Goal: Contribute content: Contribute content

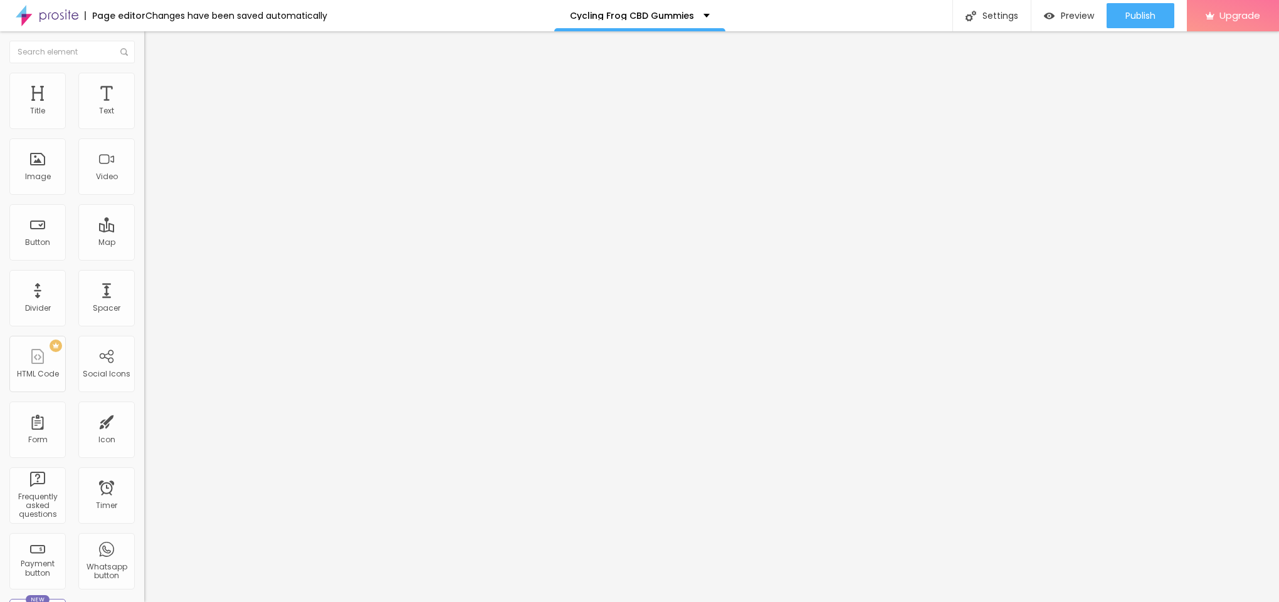
click at [144, 108] on span "Add image" at bounding box center [169, 102] width 51 height 11
click at [144, 79] on img at bounding box center [149, 78] width 11 height 11
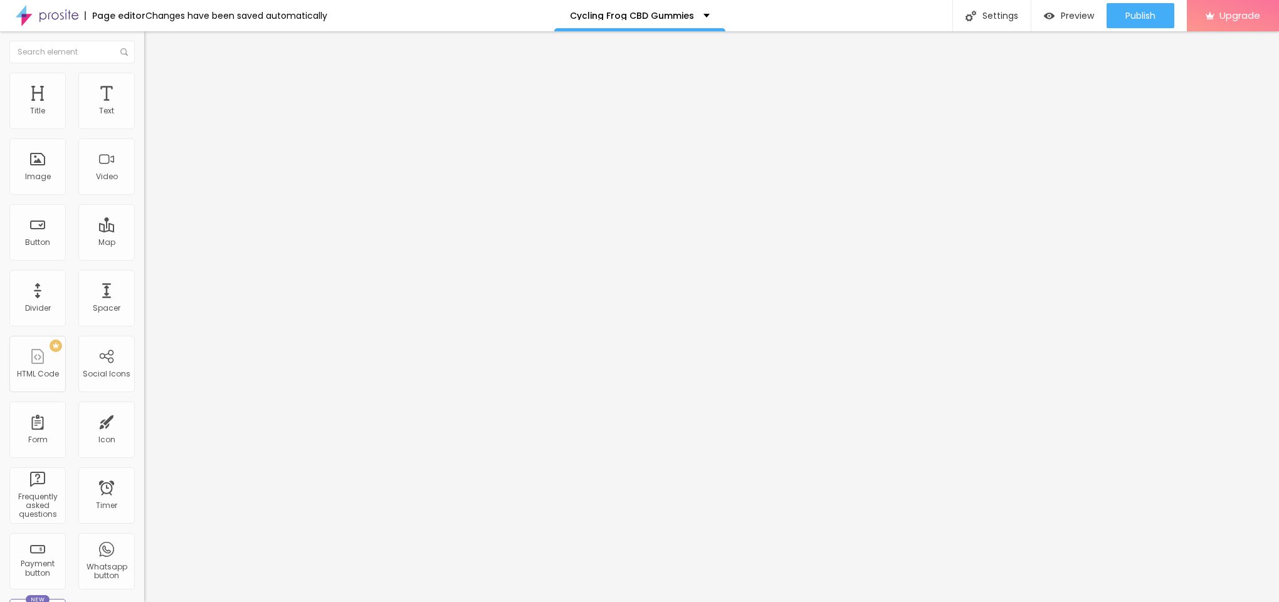
type input "95"
type input "90"
type input "85"
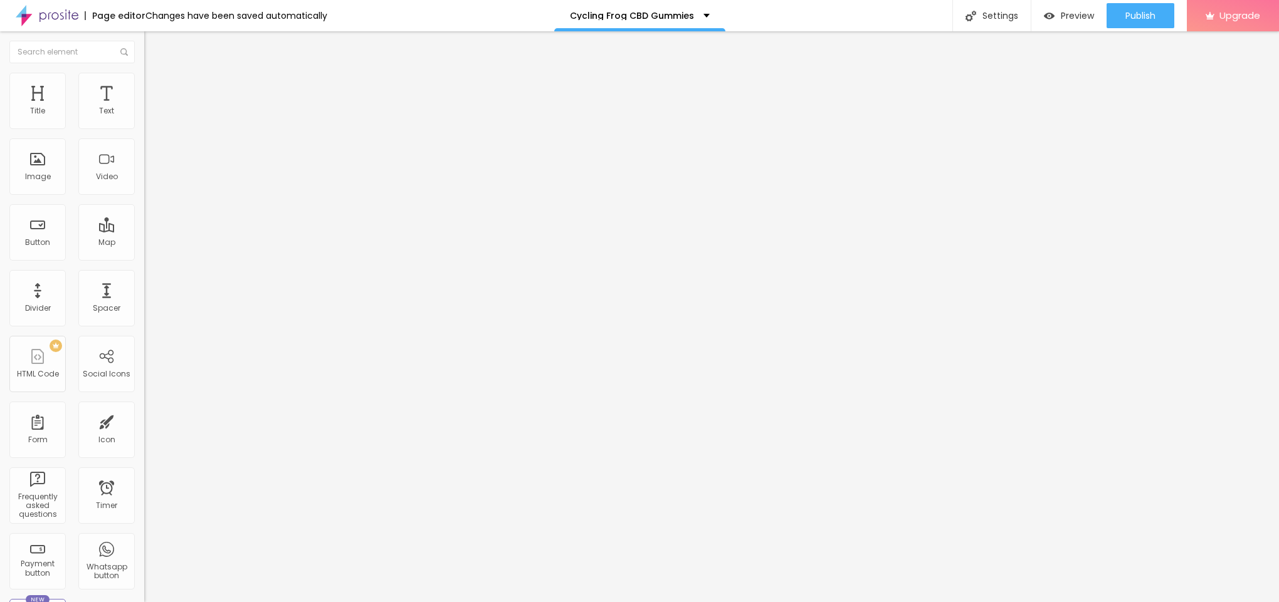
type input "85"
type input "80"
type input "75"
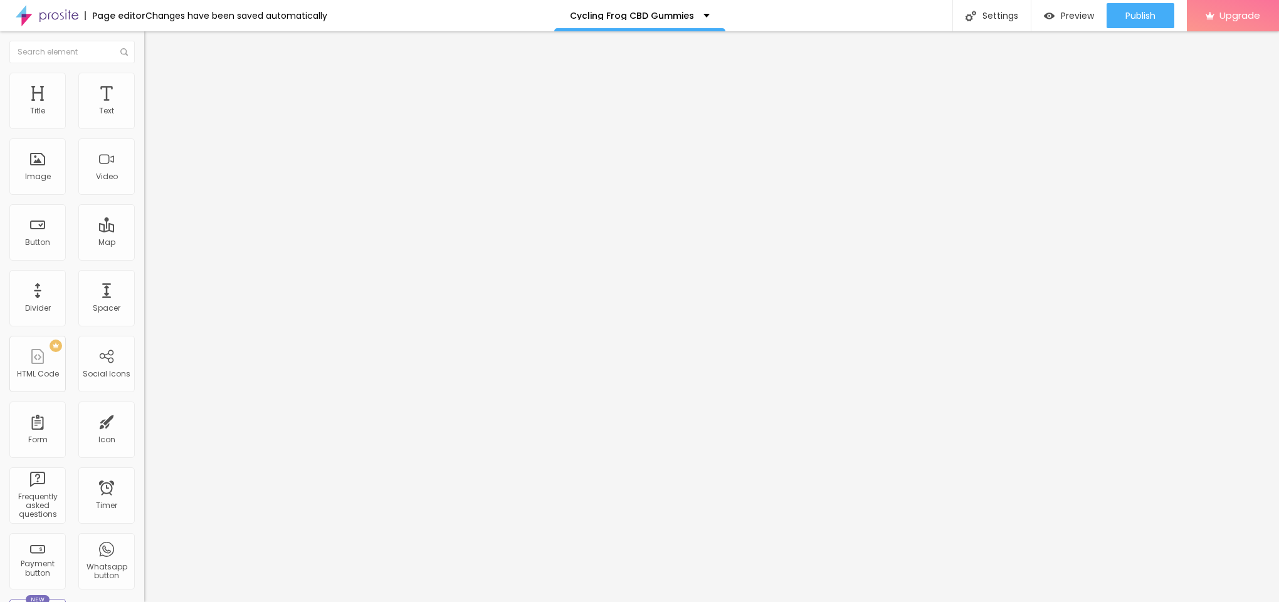
type input "70"
type input "65"
type input "60"
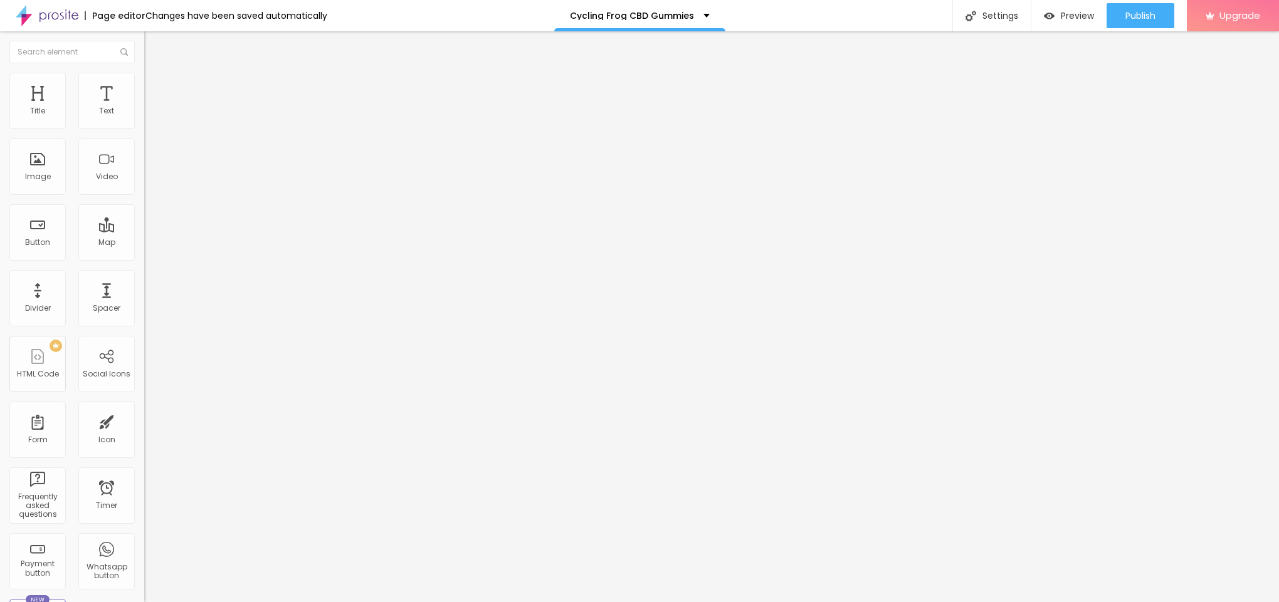
type input "60"
type input "55"
type input "50"
drag, startPoint x: 130, startPoint y: 137, endPoint x: 68, endPoint y: 141, distance: 62.2
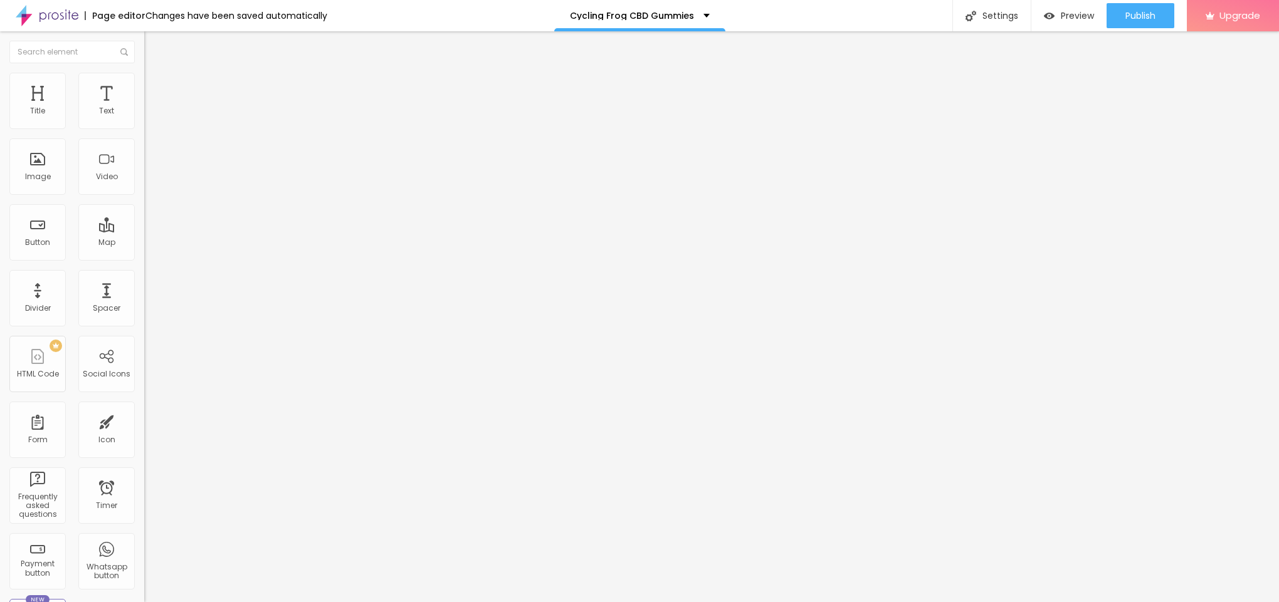
type input "50"
click at [144, 129] on input "range" at bounding box center [184, 123] width 81 height 10
type input "45"
click at [144, 129] on input "range" at bounding box center [184, 123] width 81 height 10
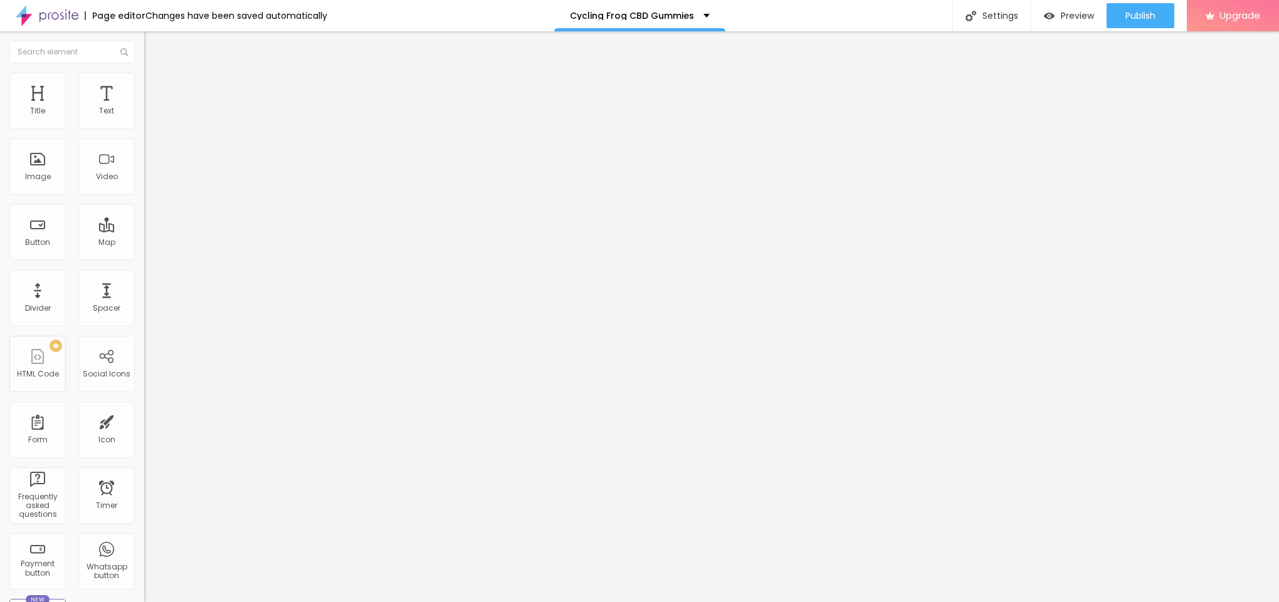
click at [144, 68] on li "Content" at bounding box center [216, 66] width 144 height 13
click at [144, 127] on input "text" at bounding box center [219, 120] width 150 height 13
paste input "Cycling Frog CBD Gummies"
type input "Cycling Frog CBD Gummies"
drag, startPoint x: 53, startPoint y: 335, endPoint x: 0, endPoint y: 335, distance: 52.7
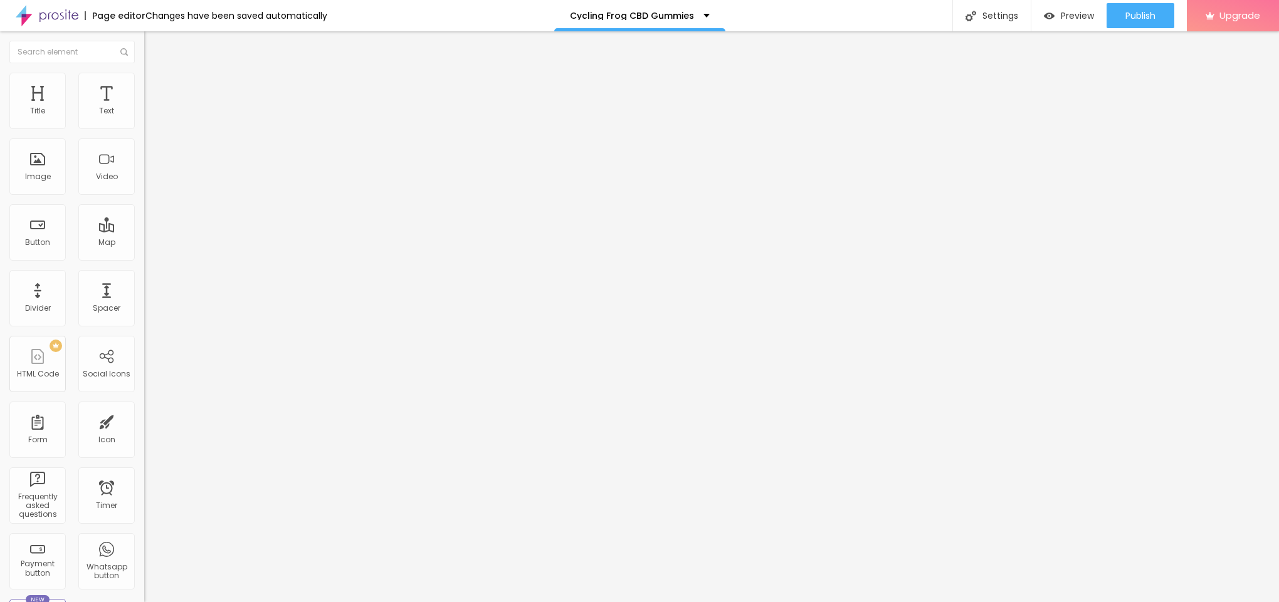
click at [144, 286] on div "Change image Image description (Alt) Cycling Frog CBD Gummies Align Aspect Rati…" at bounding box center [216, 192] width 144 height 189
paste input "[URL][DOMAIN_NAME]"
type input "[URL][DOMAIN_NAME]"
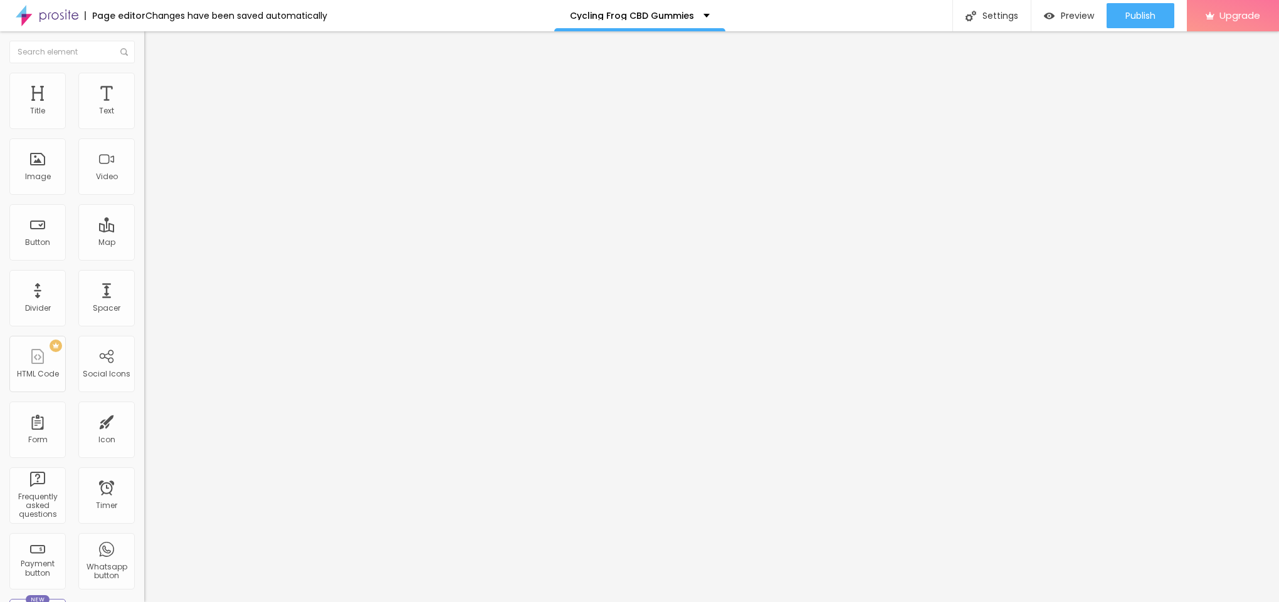
click at [144, 137] on div "Text Click me Align Size Default Small Default Big Link URL https:// Open in ne…" at bounding box center [216, 189] width 144 height 182
paste input "😍👇SHOP NOW😍👇"
type input "😍👇SHOP NOW😍👇"
drag, startPoint x: 70, startPoint y: 260, endPoint x: 0, endPoint y: 256, distance: 70.3
click at [144, 256] on div "Text 😍👇SHOP NOW😍👇 Align Size Default Small Default Big Link URL https:// Open i…" at bounding box center [216, 189] width 144 height 182
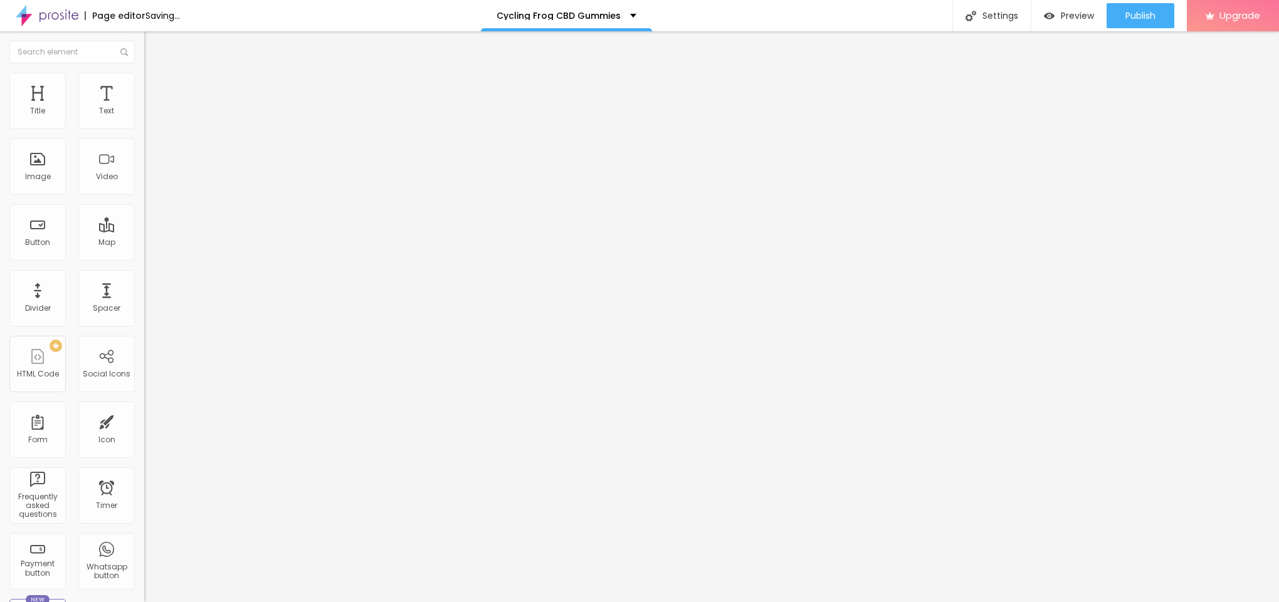
paste input "[URL][DOMAIN_NAME]"
type input "[URL][DOMAIN_NAME]"
click at [149, 117] on icon "button" at bounding box center [153, 113] width 8 height 8
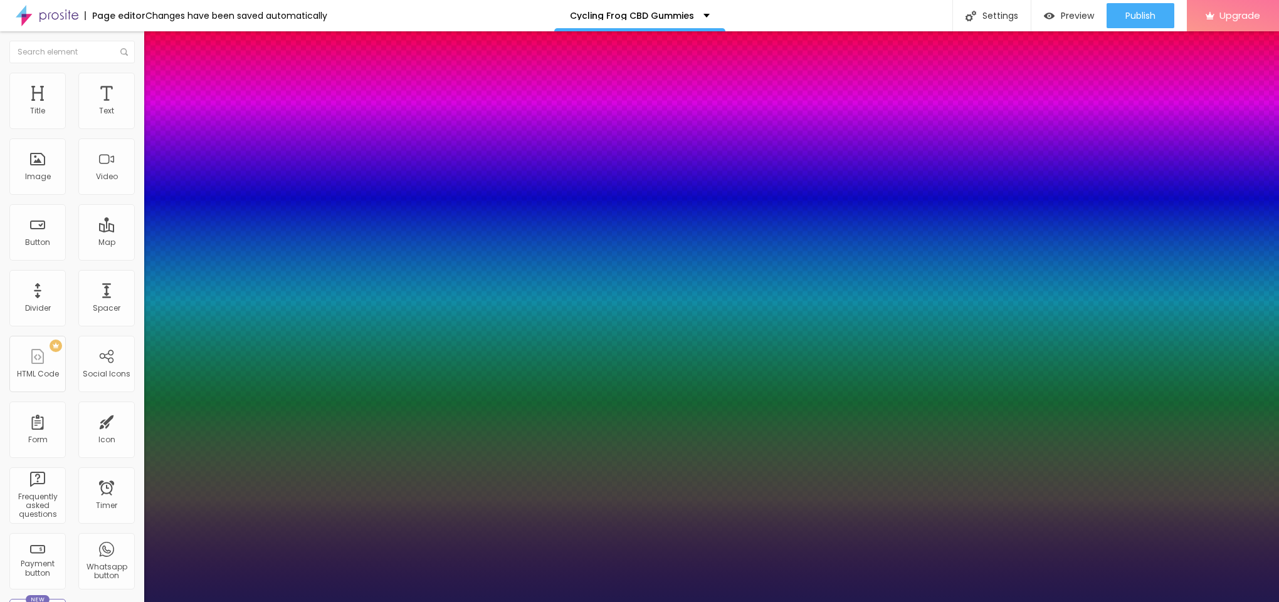
type input "1"
type input "14"
type input "1"
type input "17"
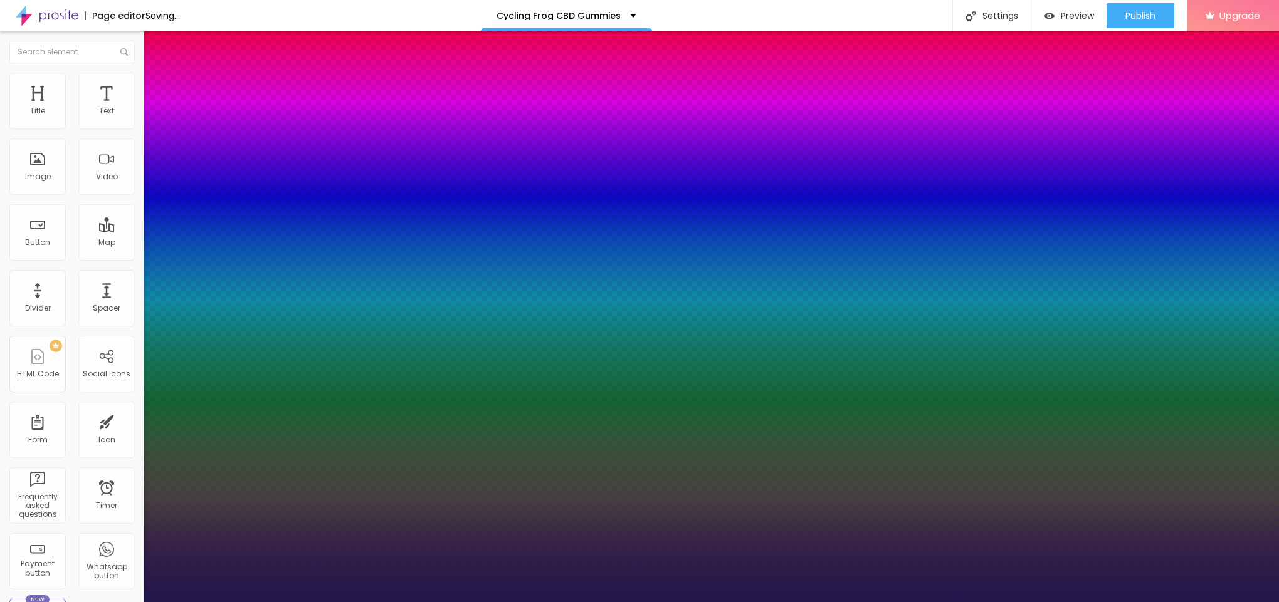
type input "17"
type input "1"
type input "19"
type input "1"
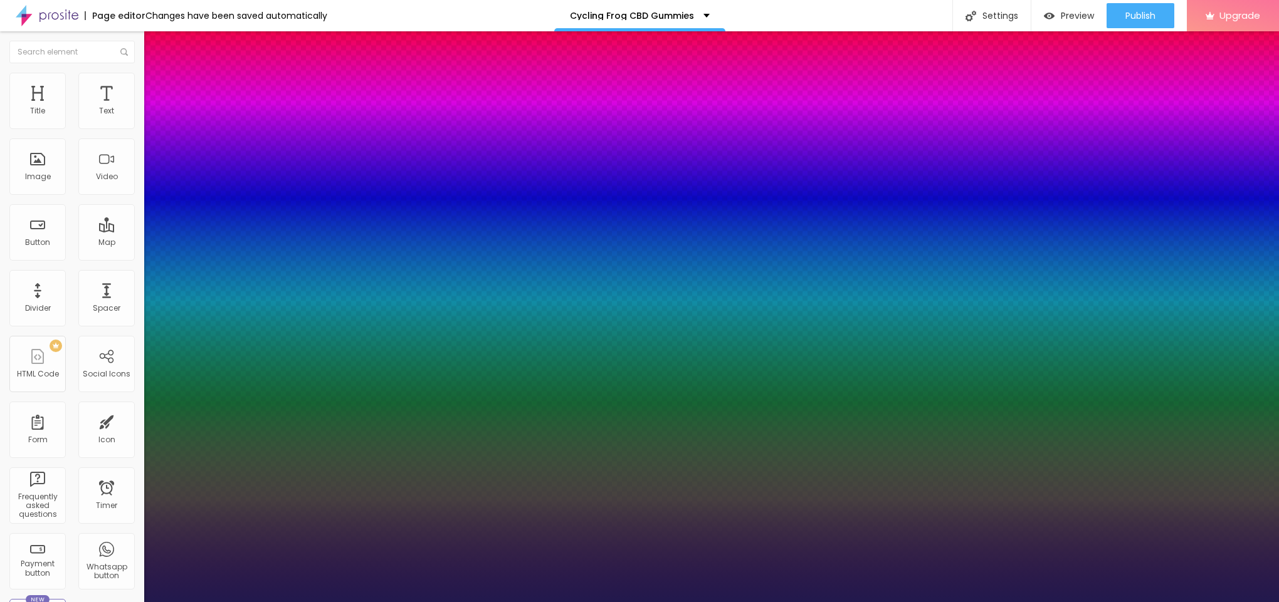
type input "20"
type input "1"
type input "22"
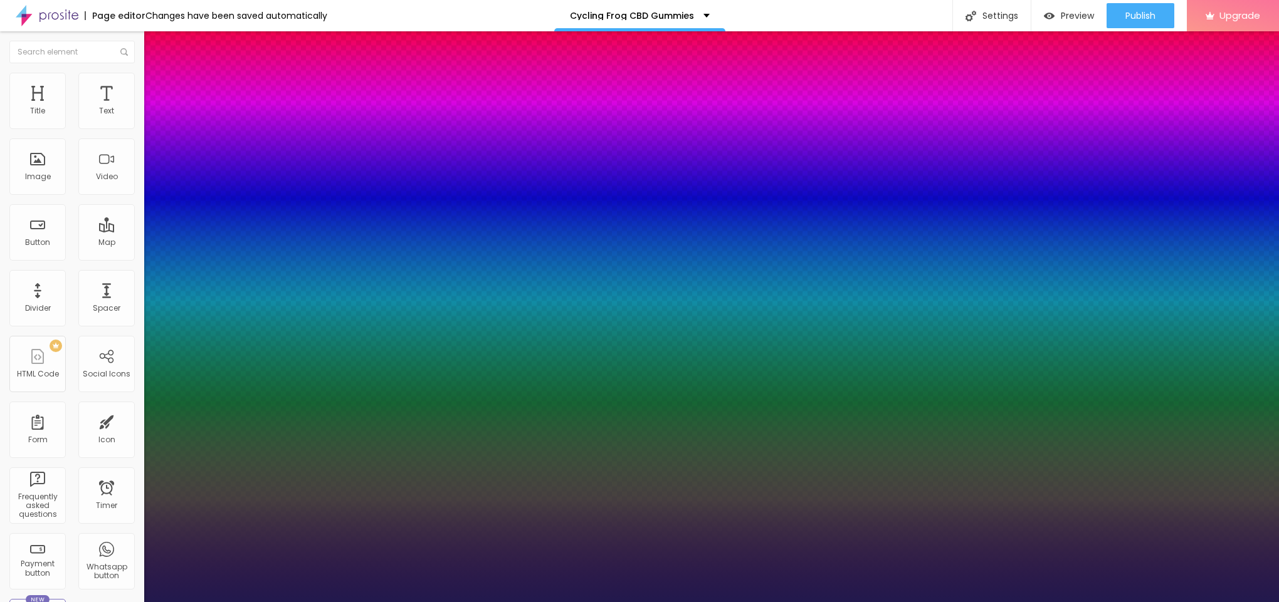
type input "1"
drag, startPoint x: 166, startPoint y: 213, endPoint x: 176, endPoint y: 213, distance: 9.4
type input "22"
type input "1"
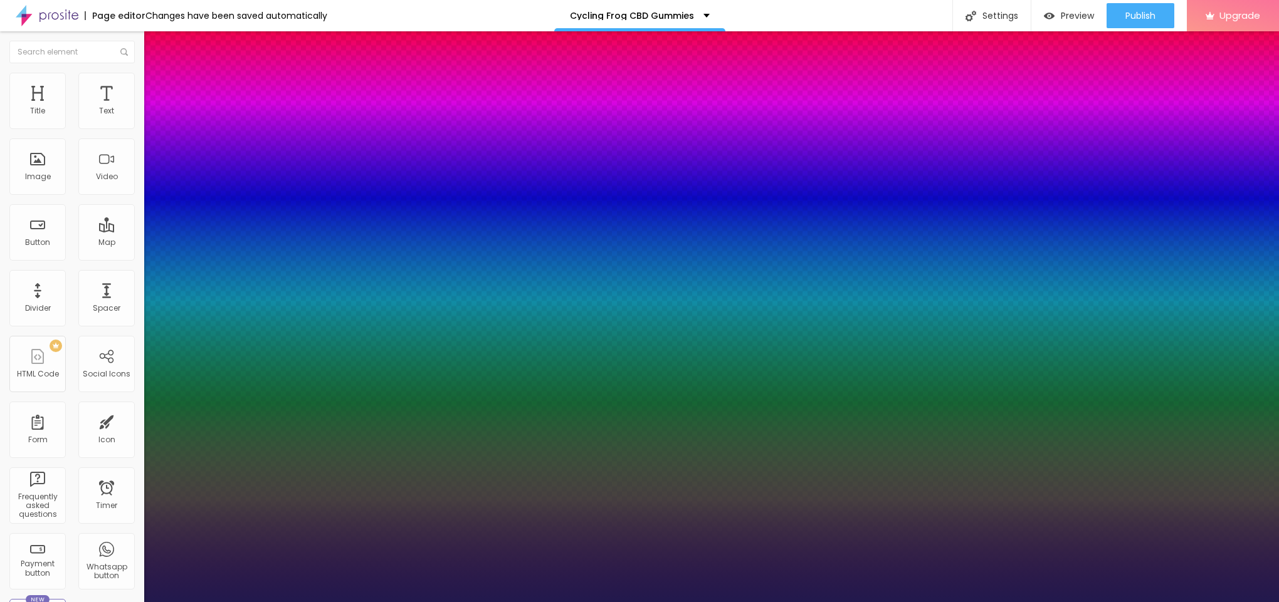
click at [538, 602] on div at bounding box center [639, 602] width 1279 height 0
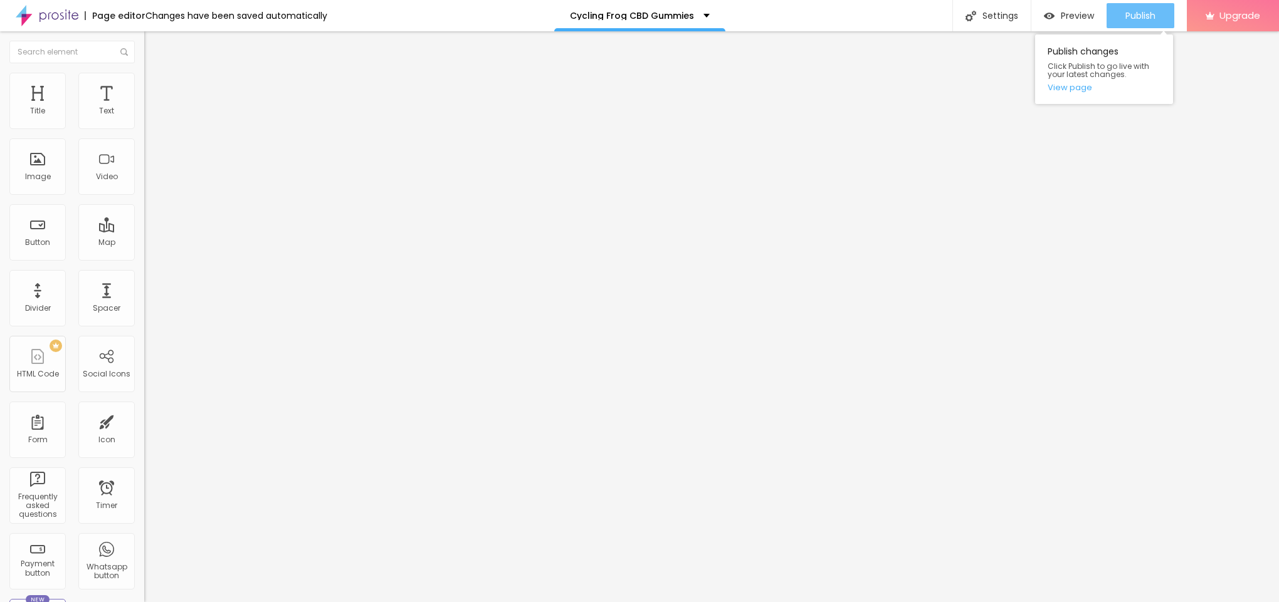
click at [1151, 11] on span "Publish" at bounding box center [1140, 16] width 30 height 10
click at [1082, 88] on link "View page" at bounding box center [1103, 87] width 113 height 8
